Goal: Task Accomplishment & Management: Manage account settings

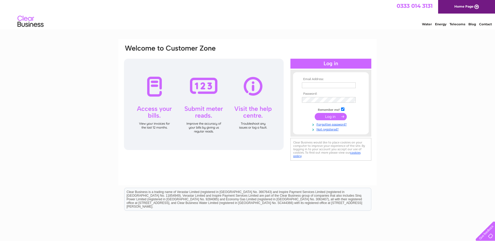
type input "[PERSON_NAME][EMAIL_ADDRESS][DOMAIN_NAME]"
click at [337, 114] on input "submit" at bounding box center [331, 116] width 32 height 7
click at [331, 117] on input "submit" at bounding box center [331, 116] width 32 height 7
